Goal: Transaction & Acquisition: Purchase product/service

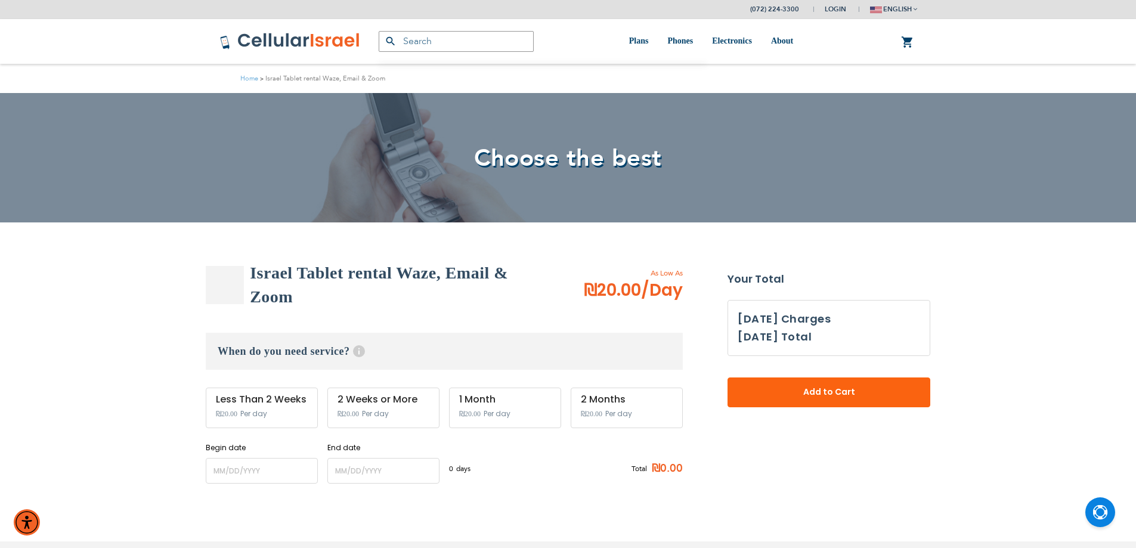
click at [249, 484] on div "Israel Tablet rental Waze, Email & Zoom As Low As ₪20.00 /Day When do you need …" at bounding box center [444, 378] width 477 height 234
click at [252, 477] on input "name" at bounding box center [262, 471] width 112 height 26
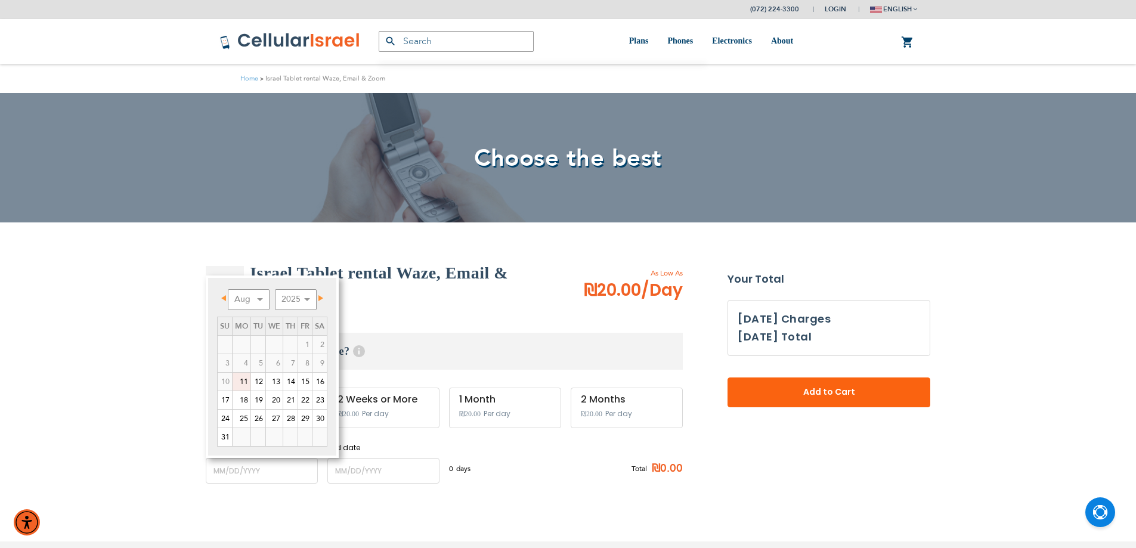
click at [240, 380] on link "11" at bounding box center [241, 382] width 18 height 18
type input "[DATE]"
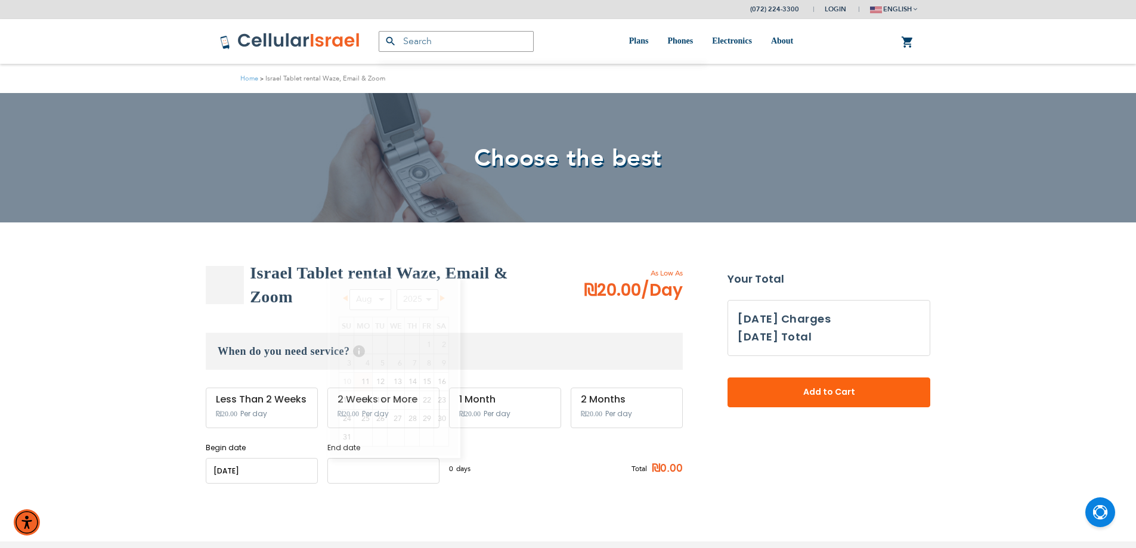
click at [396, 467] on input "name" at bounding box center [383, 471] width 112 height 26
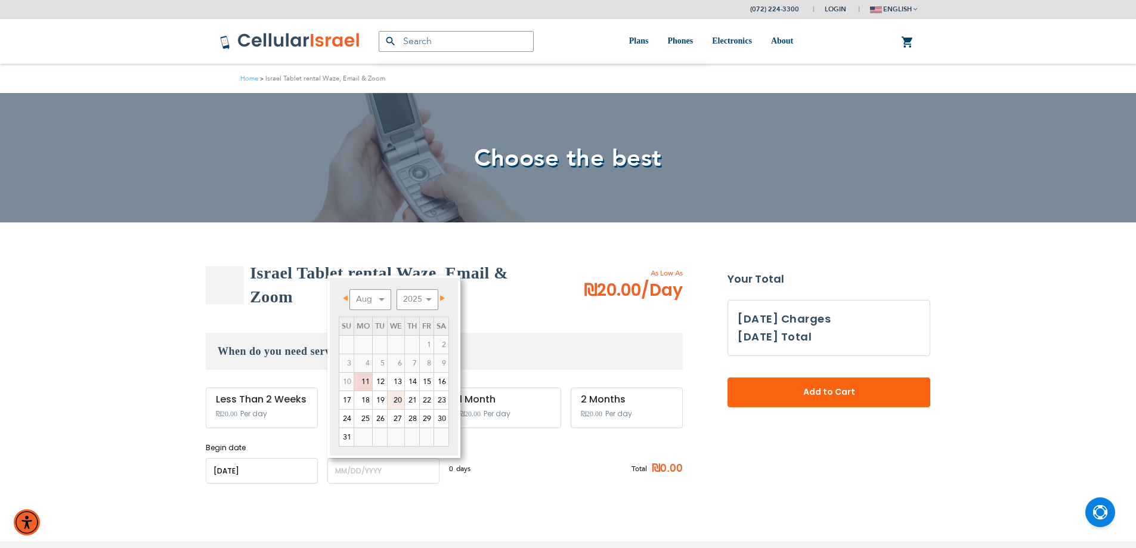
click at [404, 401] on link "20" at bounding box center [395, 400] width 17 height 18
type input "[DATE]"
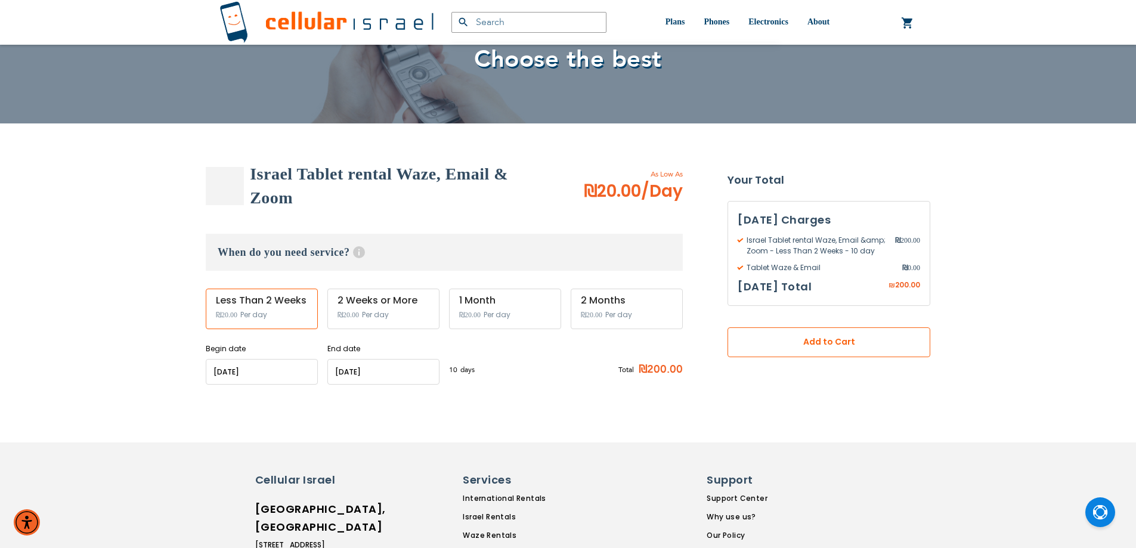
scroll to position [238, 0]
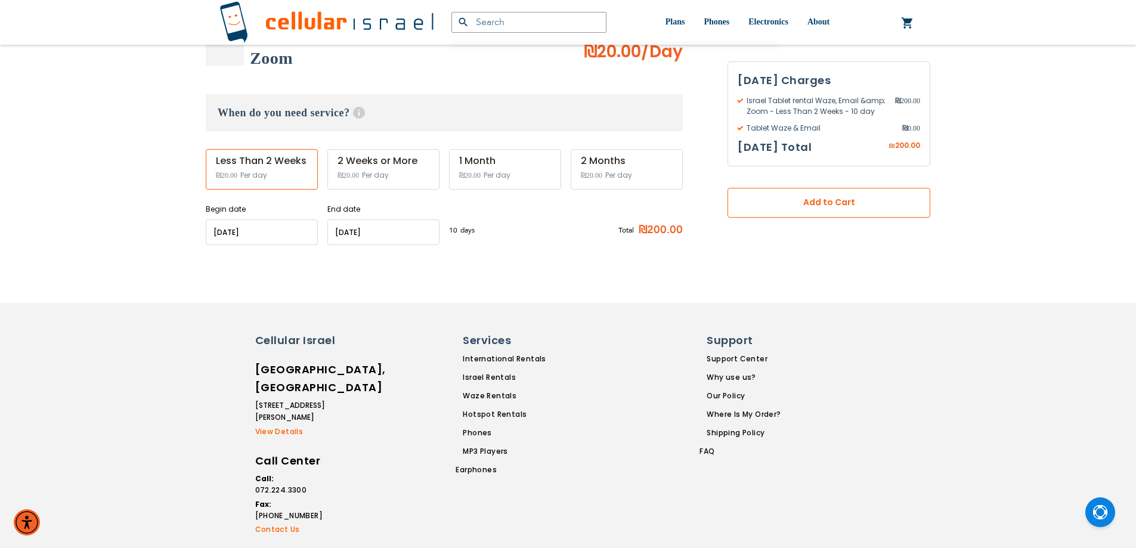
click at [806, 204] on span "Add to Cart" at bounding box center [829, 202] width 124 height 13
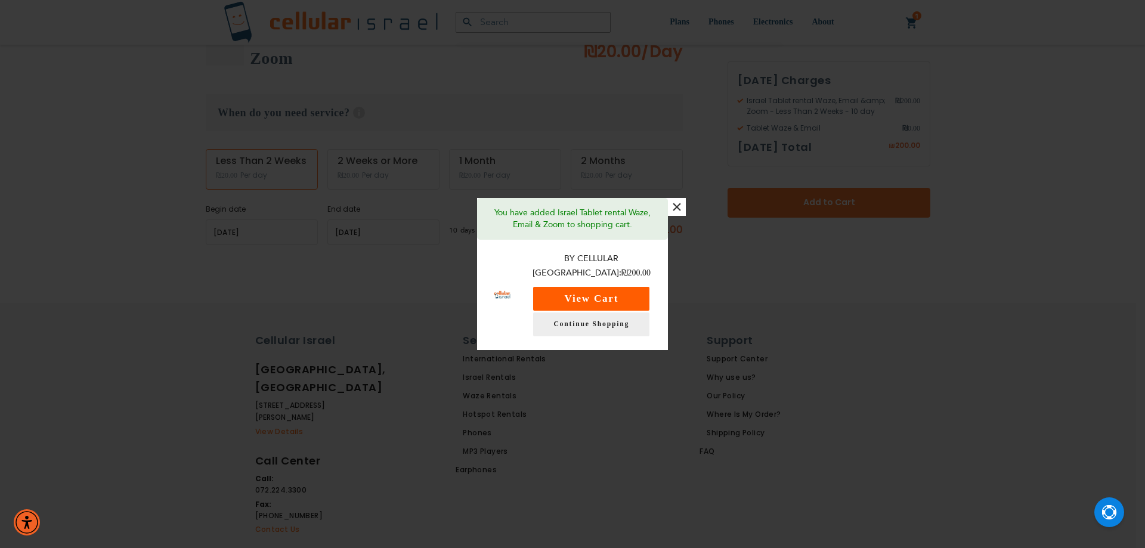
click at [569, 290] on button "View Cart" at bounding box center [591, 299] width 116 height 24
